Goal: Information Seeking & Learning: Learn about a topic

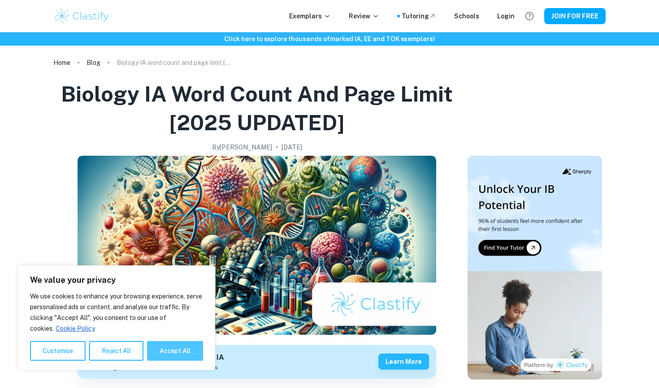
click at [181, 353] on button "Accept All" at bounding box center [175, 351] width 56 height 20
checkbox input "true"
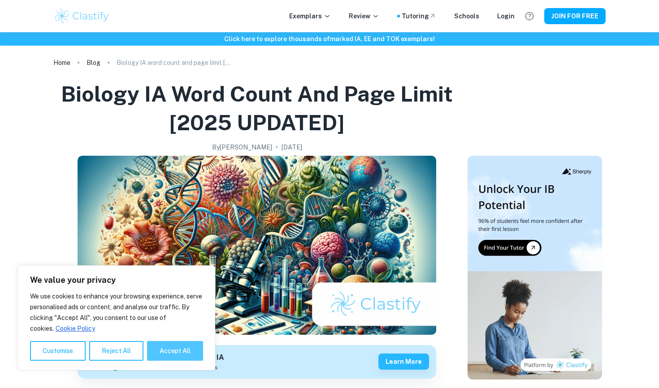
checkbox input "true"
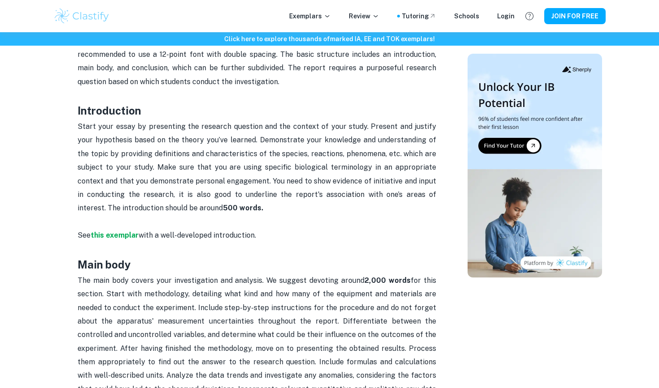
scroll to position [501, 0]
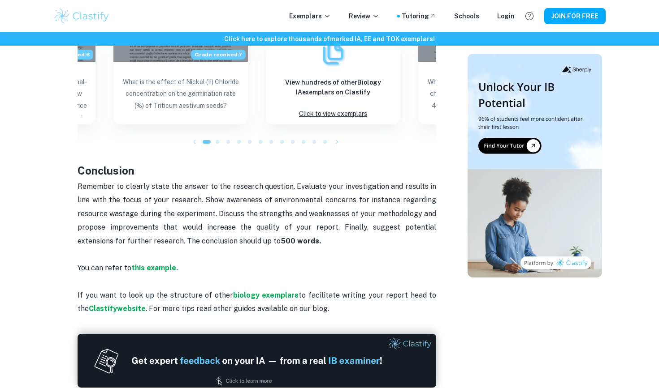
click at [282, 276] on p at bounding box center [257, 282] width 358 height 13
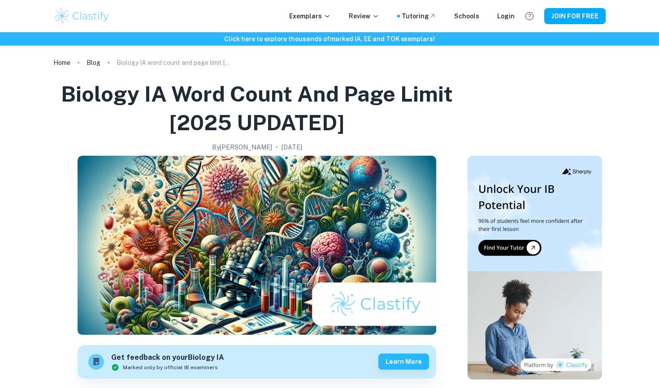
scroll to position [0, 0]
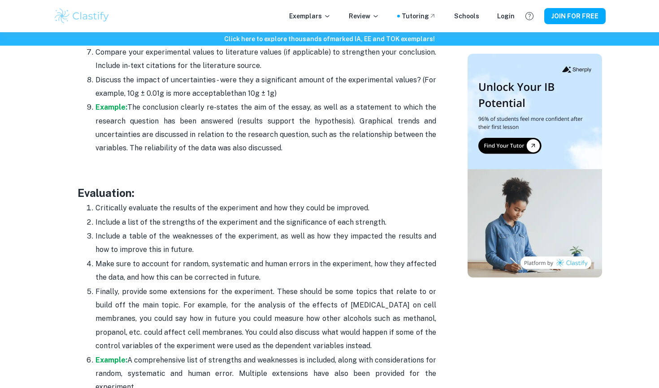
scroll to position [2595, 0]
